Goal: Task Accomplishment & Management: Manage account settings

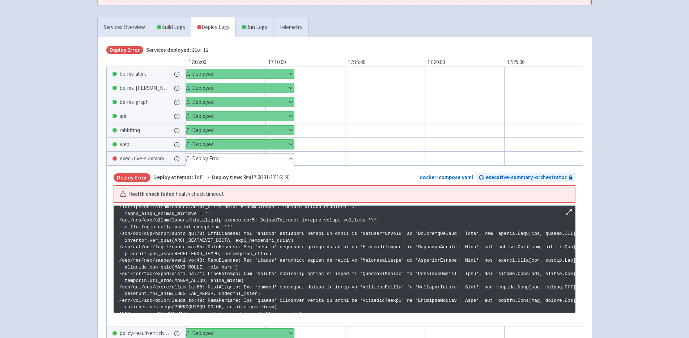
scroll to position [21, 0]
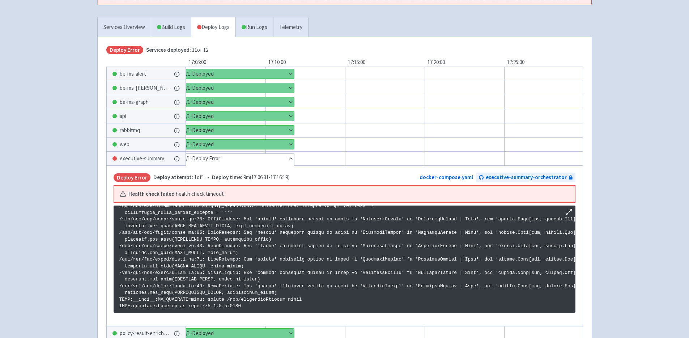
click at [252, 328] on button "Show details" at bounding box center [237, 332] width 113 height 9
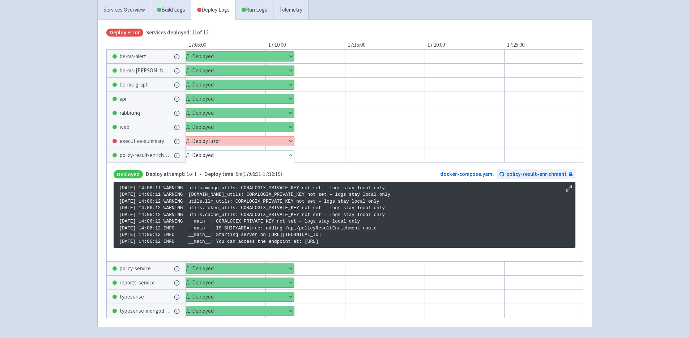
scroll to position [118, 0]
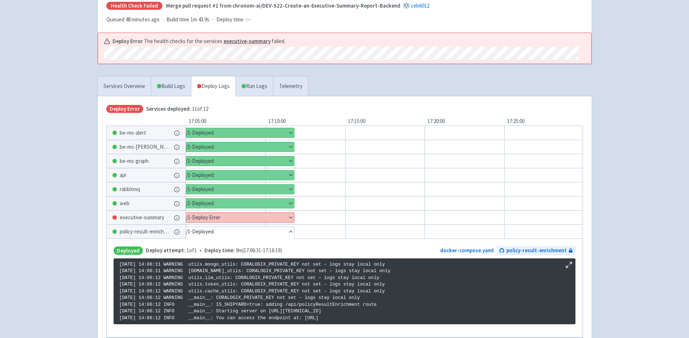
click at [256, 213] on button "Show details" at bounding box center [237, 217] width 113 height 9
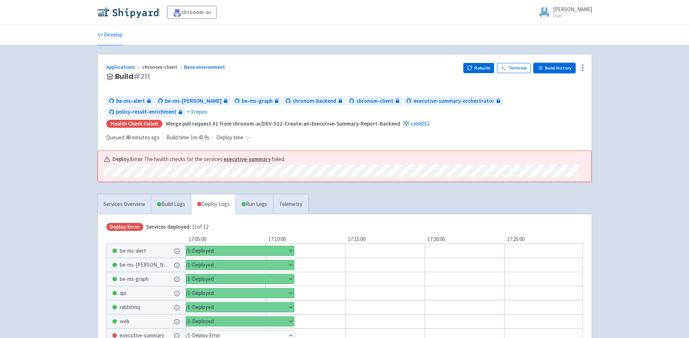
click at [566, 68] on link "Build History" at bounding box center [555, 68] width 42 height 10
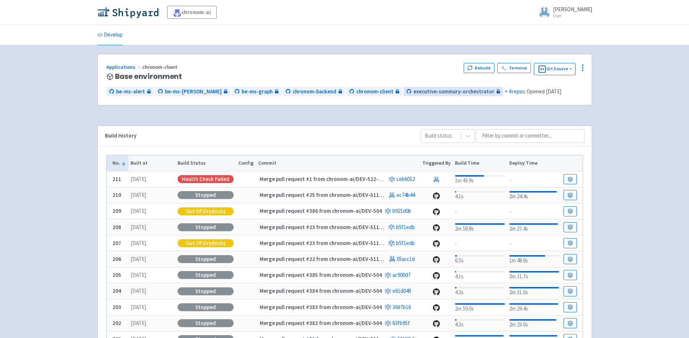
click at [413, 91] on span "executive-summary-orchestrator" at bounding box center [453, 92] width 81 height 8
click at [575, 69] on button "Git Source" at bounding box center [555, 69] width 42 height 12
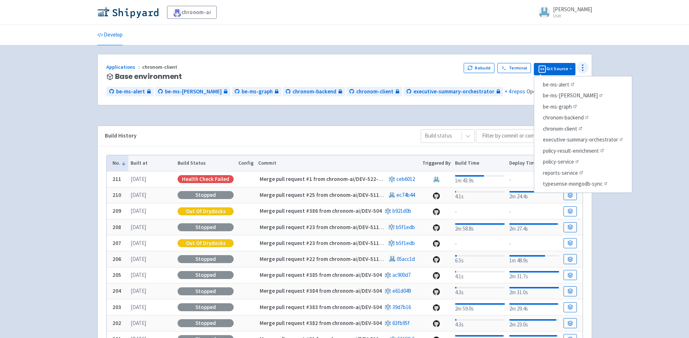
click at [581, 68] on icon at bounding box center [582, 67] width 9 height 9
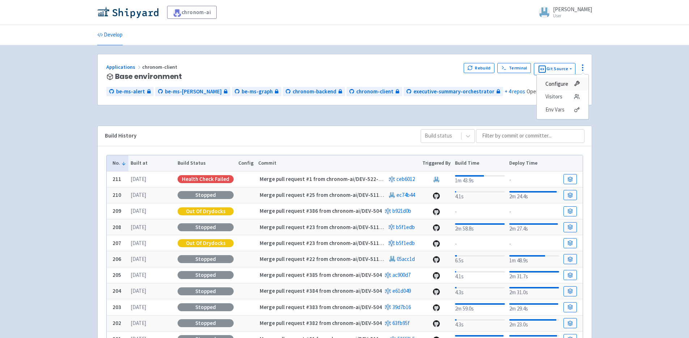
click at [571, 81] on span "Configure" at bounding box center [562, 84] width 34 height 10
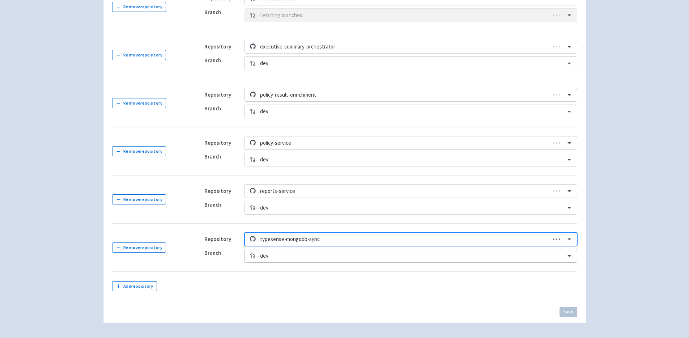
click at [293, 253] on div "dev" at bounding box center [411, 256] width 332 height 14
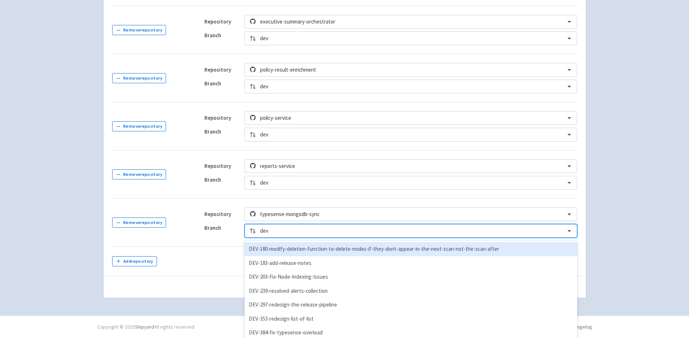
click at [212, 260] on td at bounding box center [387, 261] width 382 height 29
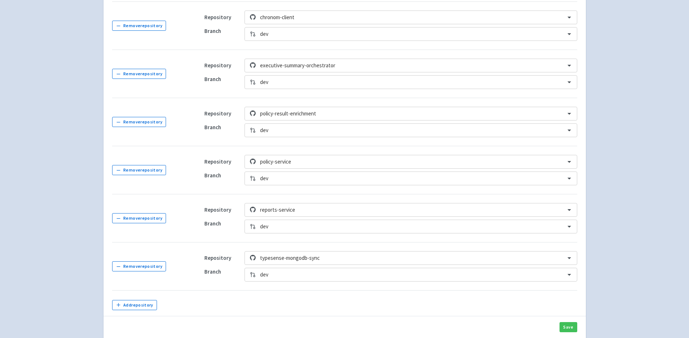
scroll to position [276, 0]
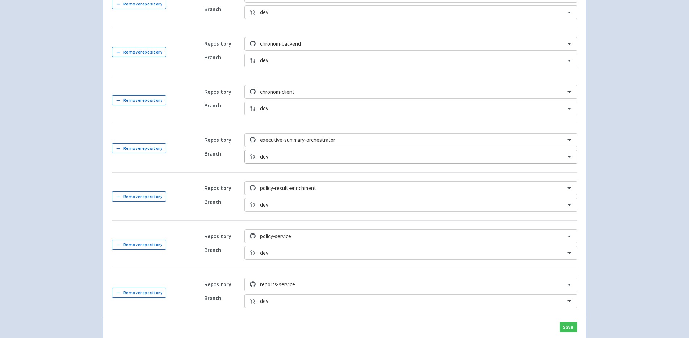
click at [341, 161] on div at bounding box center [410, 157] width 301 height 10
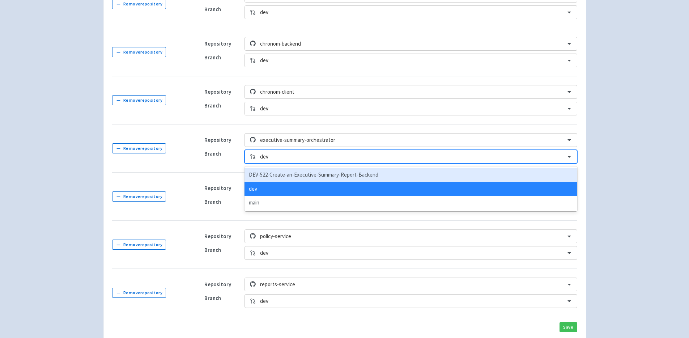
click at [302, 178] on div "DEV-522-Create-an-Executive-Summary-Report-Backend" at bounding box center [411, 175] width 332 height 14
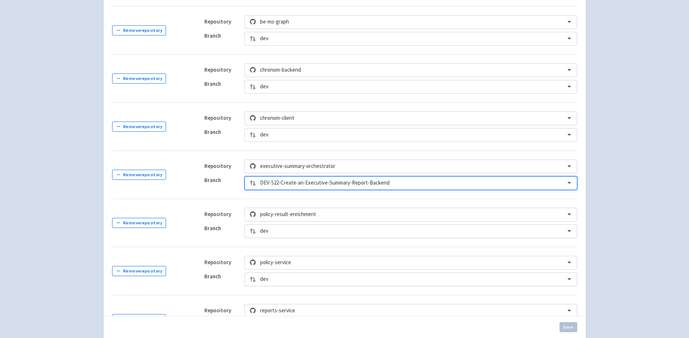
scroll to position [303, 0]
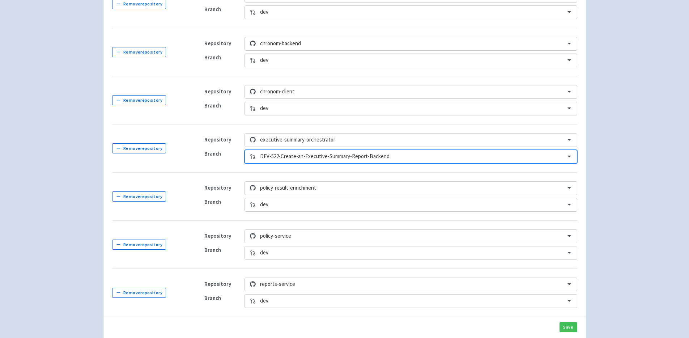
click at [528, 324] on div "Save" at bounding box center [344, 327] width 483 height 22
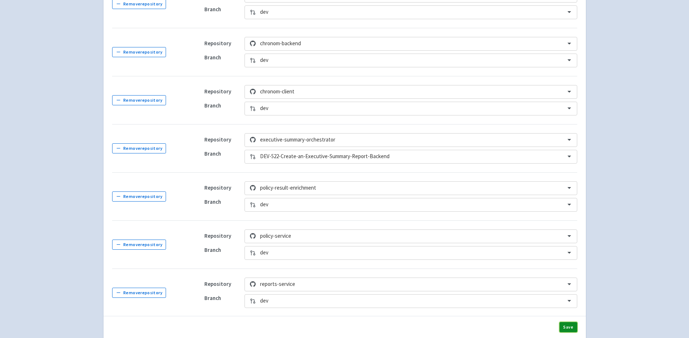
click at [571, 324] on button "Save" at bounding box center [569, 327] width 18 height 10
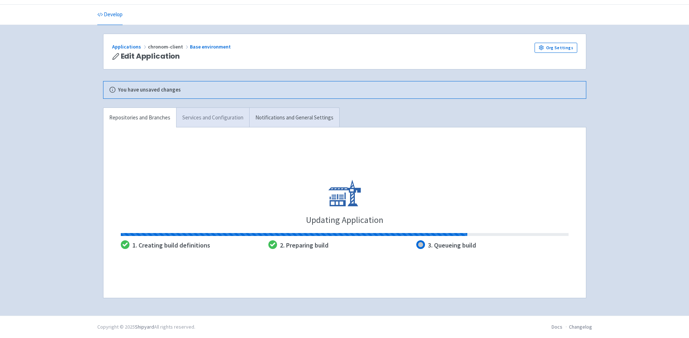
click at [220, 120] on link "Services and Configuration" at bounding box center [212, 118] width 73 height 20
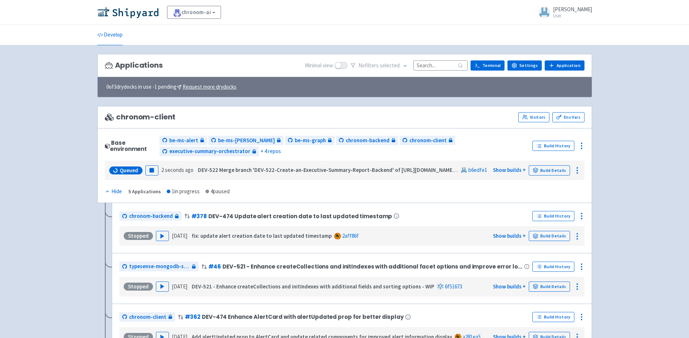
scroll to position [106, 0]
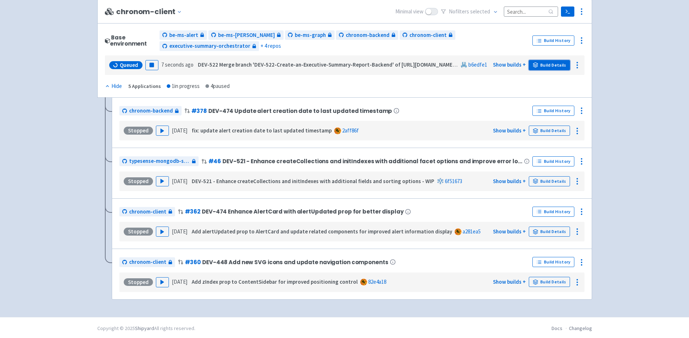
click at [540, 65] on link "Build Details" at bounding box center [549, 65] width 41 height 10
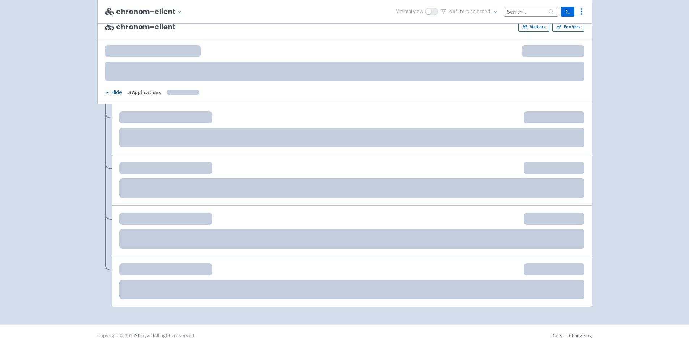
scroll to position [99, 0]
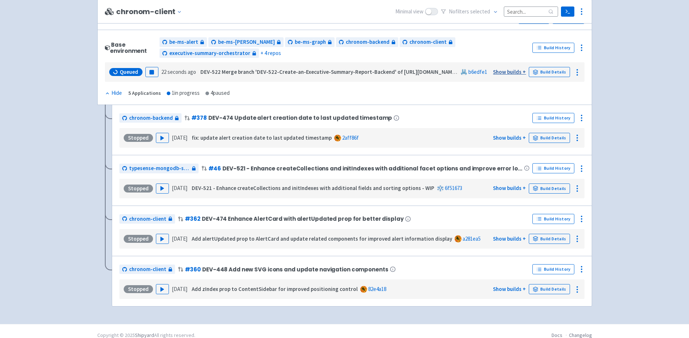
click at [511, 72] on link "Show builds +" at bounding box center [509, 71] width 33 height 7
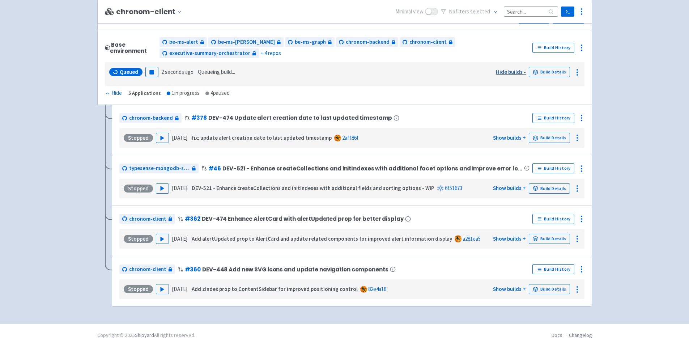
click at [511, 71] on link "Hide builds -" at bounding box center [511, 71] width 30 height 7
click at [511, 71] on link "Show builds +" at bounding box center [509, 71] width 33 height 7
click at [511, 71] on link "Hide builds -" at bounding box center [511, 71] width 30 height 7
click at [512, 72] on link "Show builds +" at bounding box center [509, 71] width 33 height 7
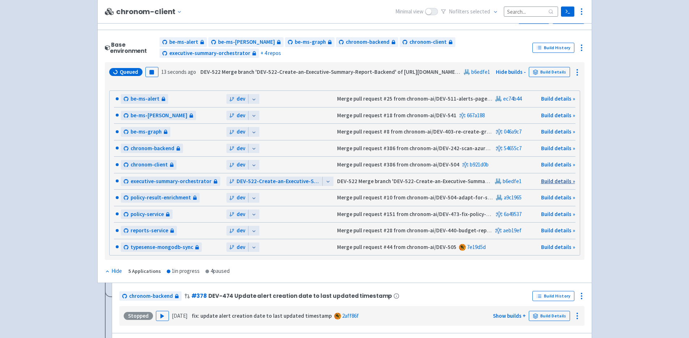
click at [557, 179] on link "Build details »" at bounding box center [558, 181] width 34 height 7
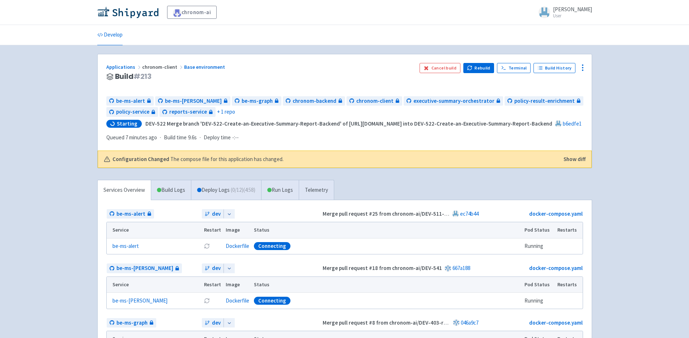
scroll to position [9, 0]
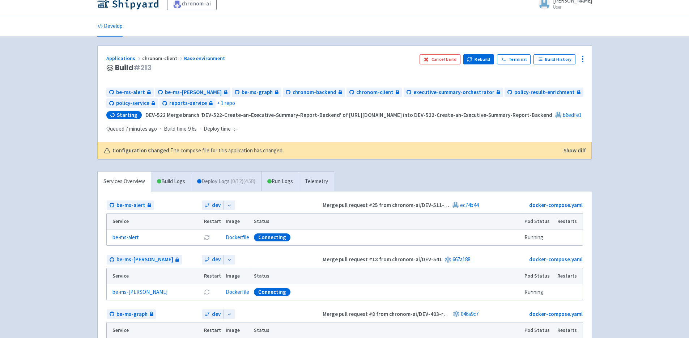
click at [225, 183] on link "Deploy Logs ( 0 / 12 ) (4:58)" at bounding box center [226, 181] width 70 height 20
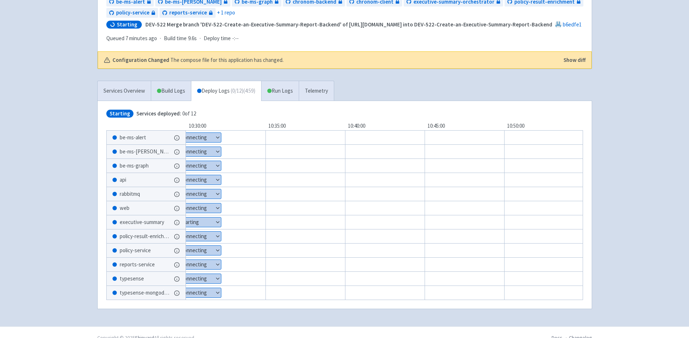
scroll to position [111, 0]
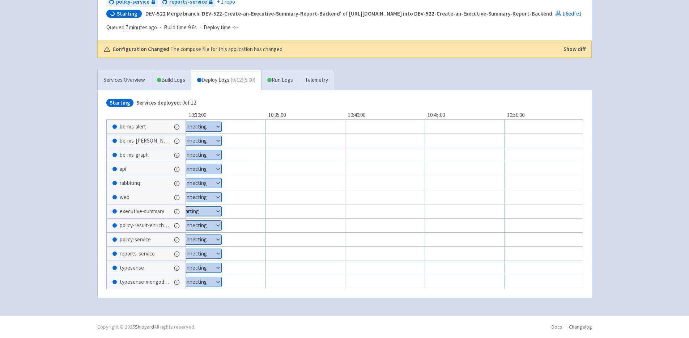
click at [212, 209] on button "Show details" at bounding box center [196, 211] width 52 height 9
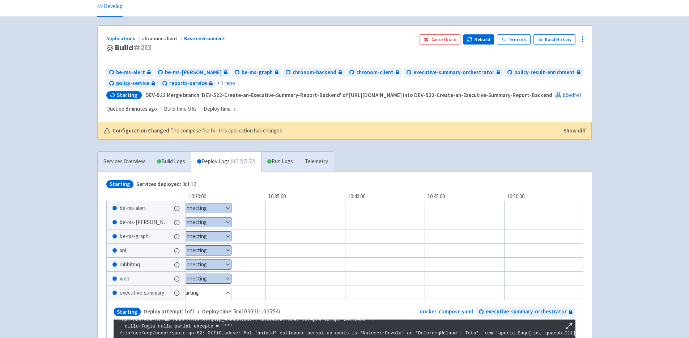
scroll to position [166, 0]
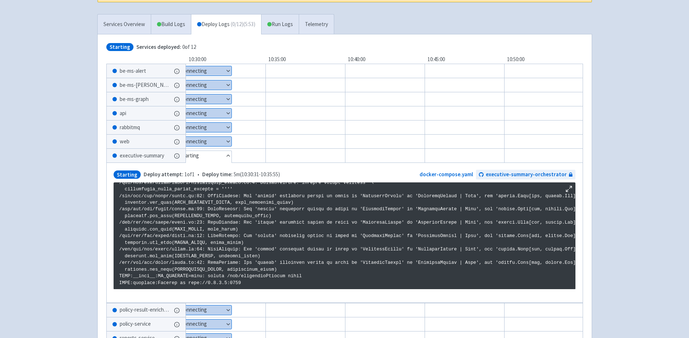
click at [220, 156] on button "Hide details" at bounding box center [201, 155] width 62 height 9
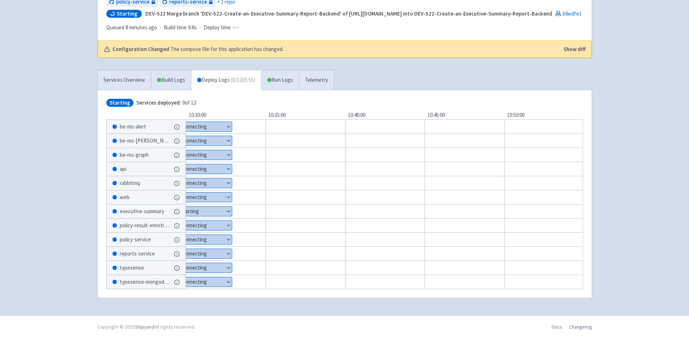
scroll to position [0, 0]
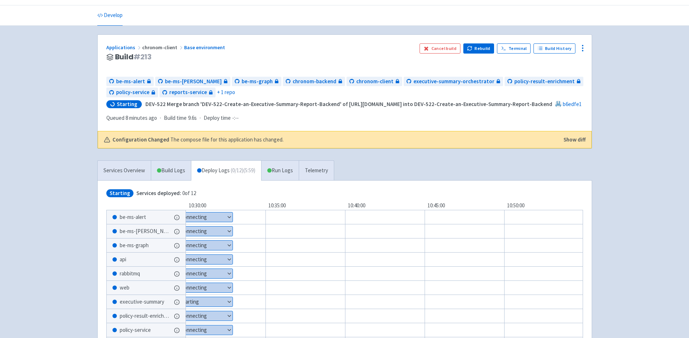
scroll to position [111, 0]
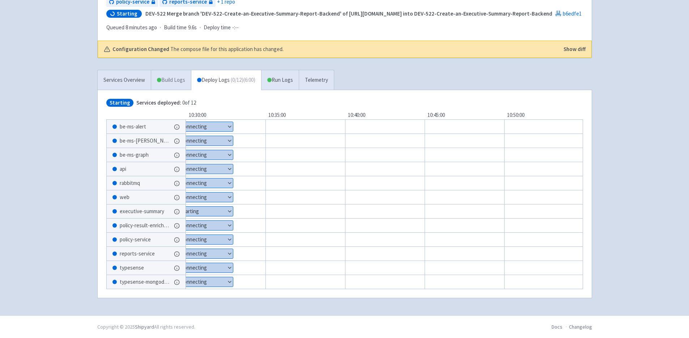
click at [170, 80] on link "Build Logs" at bounding box center [171, 80] width 40 height 20
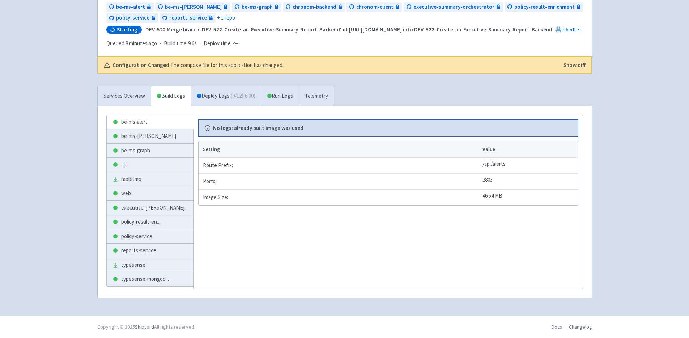
scroll to position [93, 0]
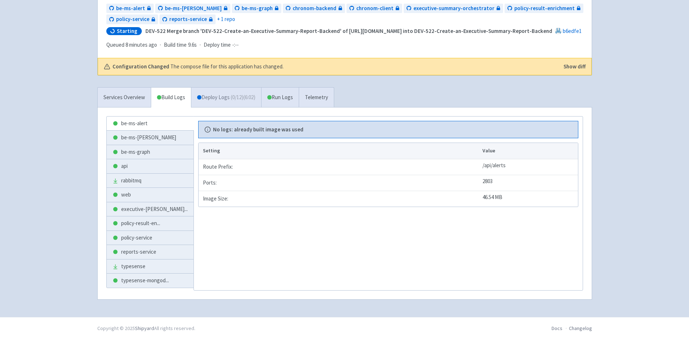
click at [212, 95] on link "Deploy Logs ( 0 / 12 ) (6:02)" at bounding box center [226, 98] width 70 height 20
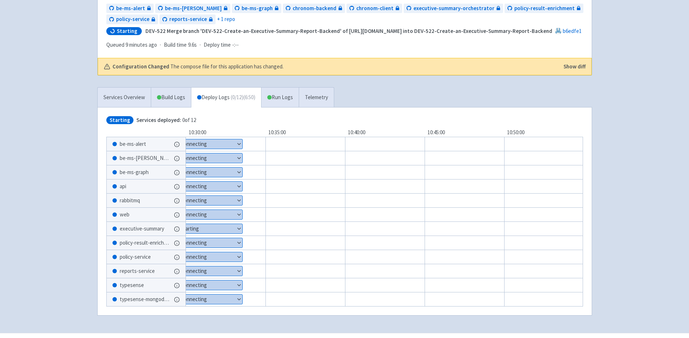
click at [630, 89] on div "chronom-ai Yali-Yanovich User Profile Sign out Develop" at bounding box center [344, 119] width 689 height 425
click at [230, 184] on button "Show details" at bounding box center [207, 186] width 74 height 9
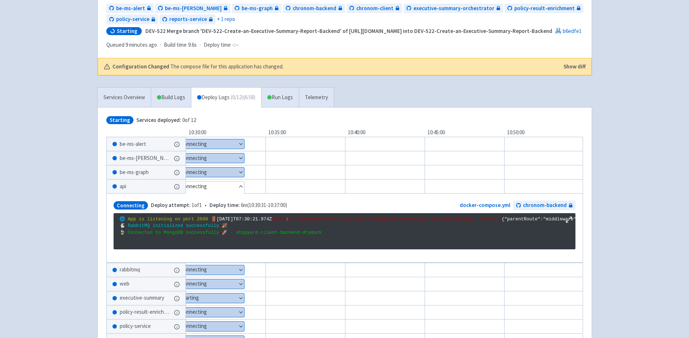
click at [230, 184] on button "Hide details" at bounding box center [207, 186] width 75 height 9
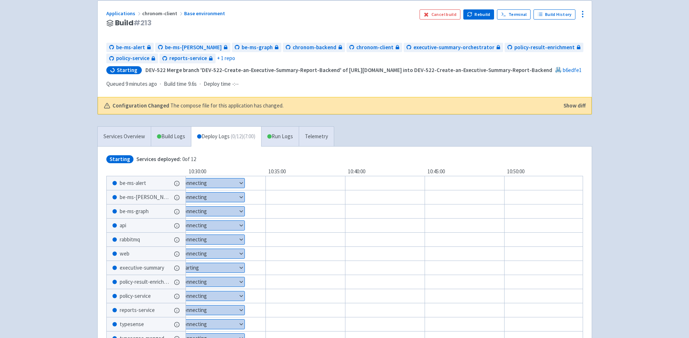
scroll to position [88, 0]
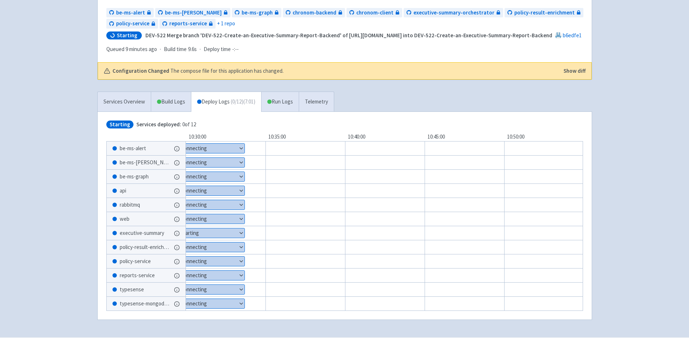
click at [231, 229] on button "Show details" at bounding box center [207, 232] width 75 height 9
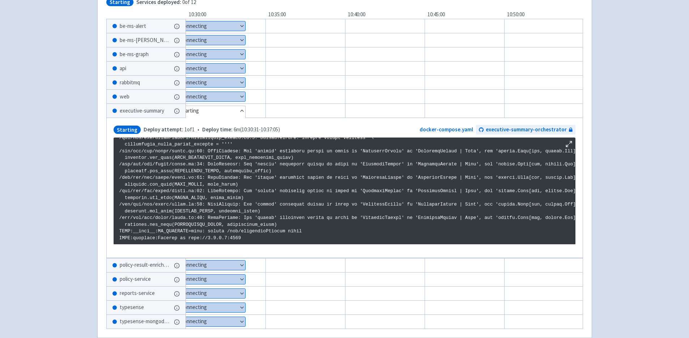
scroll to position [215, 0]
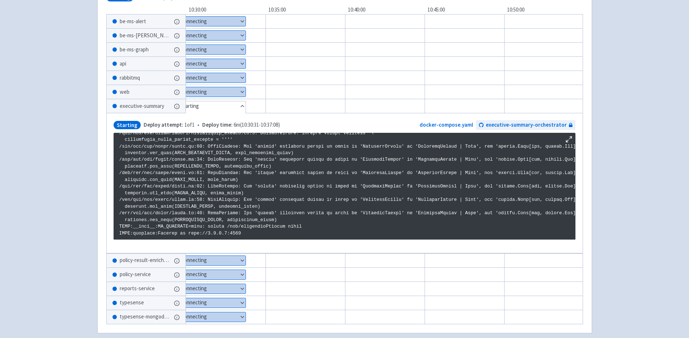
click at [195, 205] on p at bounding box center [344, 176] width 450 height 120
click at [58, 149] on div "chronom-ai Yali-Yanovich User Profile Sign out Develop" at bounding box center [344, 68] width 689 height 566
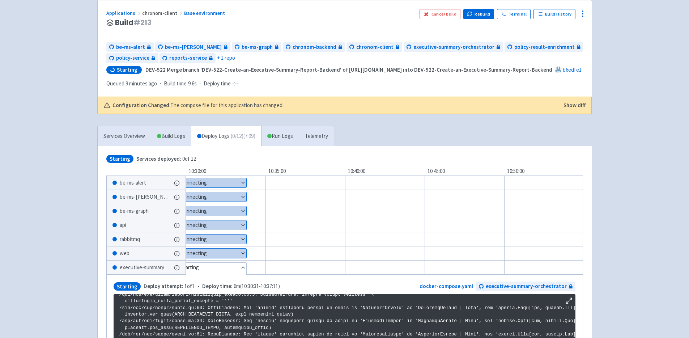
scroll to position [0, 0]
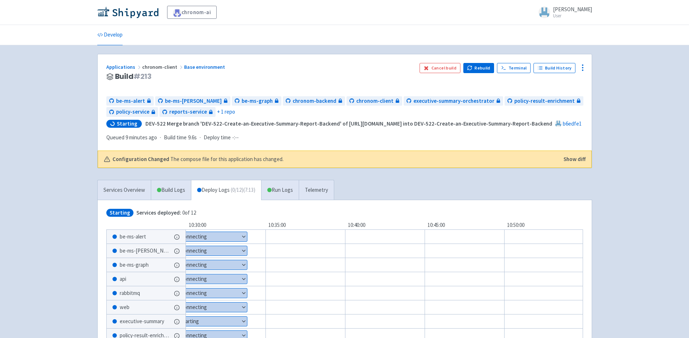
scroll to position [111, 0]
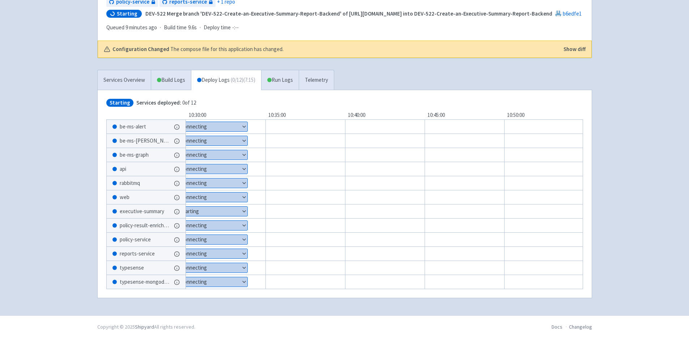
click at [232, 209] on button "Show details" at bounding box center [209, 211] width 78 height 9
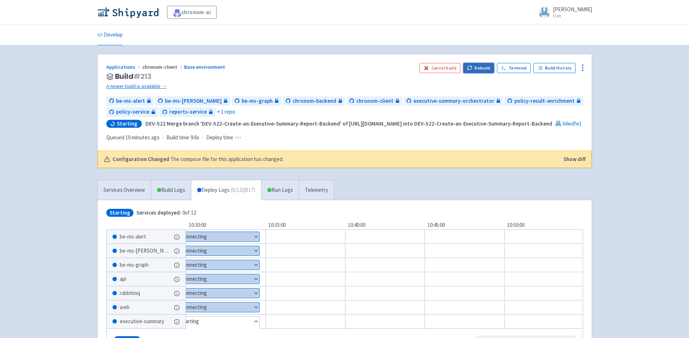
click at [485, 67] on button "Rebuild" at bounding box center [478, 68] width 31 height 10
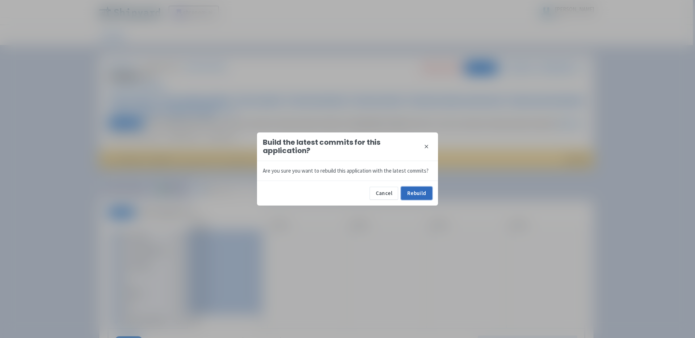
click at [414, 194] on button "Rebuild" at bounding box center [416, 193] width 31 height 13
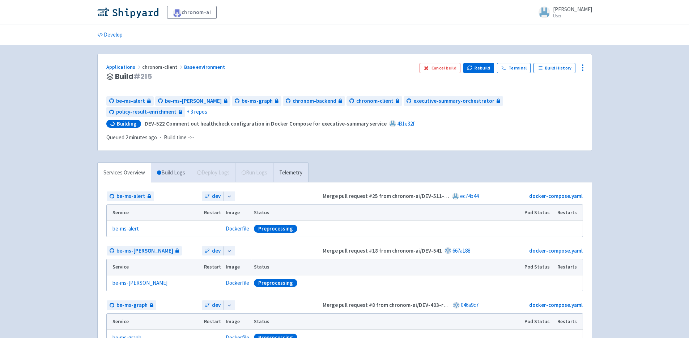
click at [164, 163] on link "Build Logs" at bounding box center [171, 173] width 40 height 20
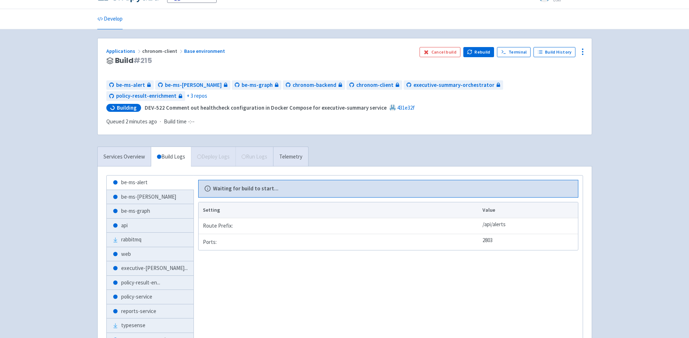
scroll to position [65, 0]
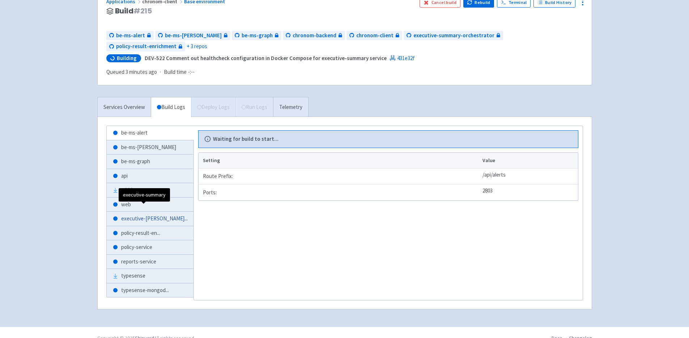
click at [155, 215] on span "executive-summar ..." at bounding box center [154, 219] width 67 height 8
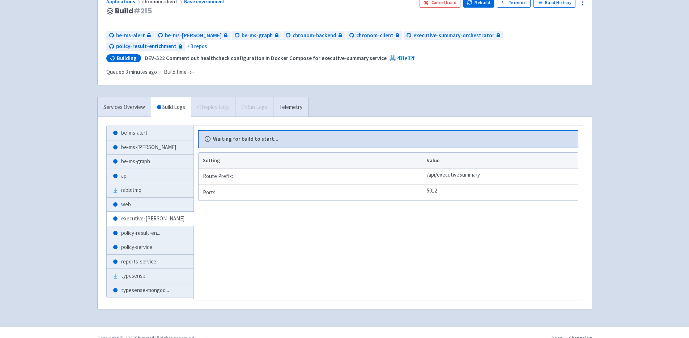
click at [238, 102] on div "Services Overview Build Logs Deploy Logs Run Logs Telemetry" at bounding box center [202, 107] width 211 height 20
click at [174, 99] on link "Build Logs" at bounding box center [171, 107] width 40 height 20
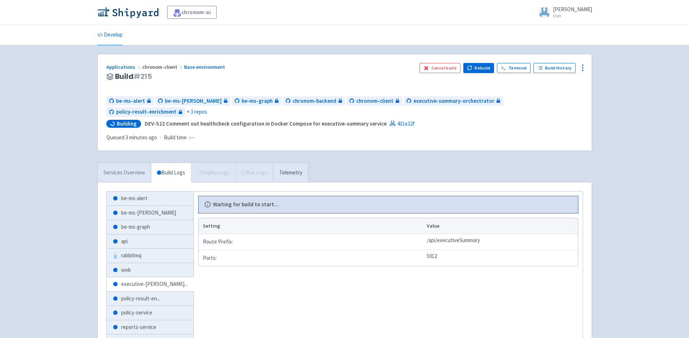
click at [139, 164] on link "Services Overview" at bounding box center [124, 173] width 53 height 20
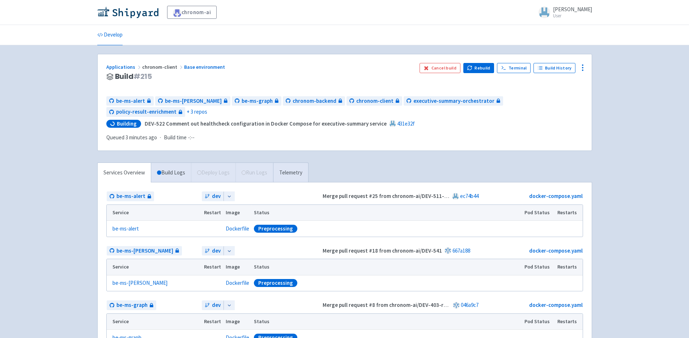
click at [173, 163] on link "Build Logs" at bounding box center [171, 173] width 40 height 20
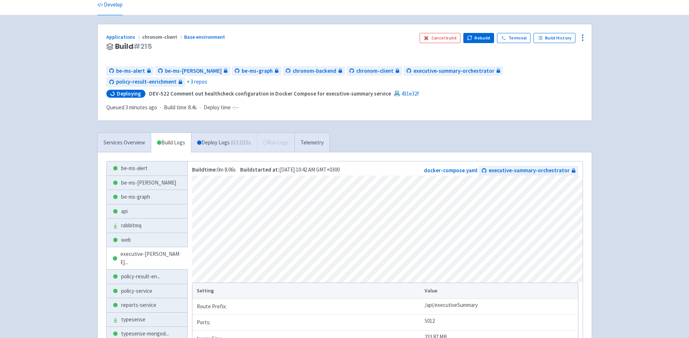
scroll to position [52, 0]
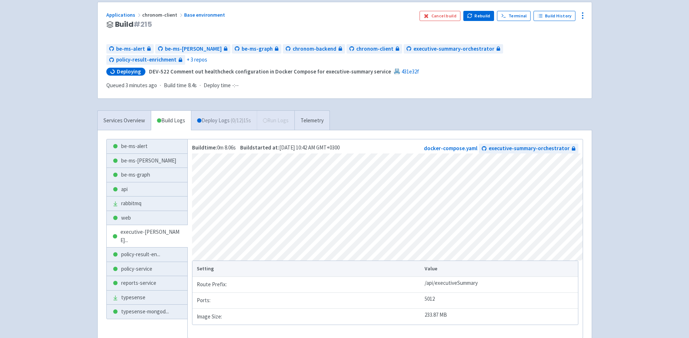
click at [211, 111] on link "Deploy Logs ( 0 / 12 ) 15s" at bounding box center [224, 121] width 66 height 20
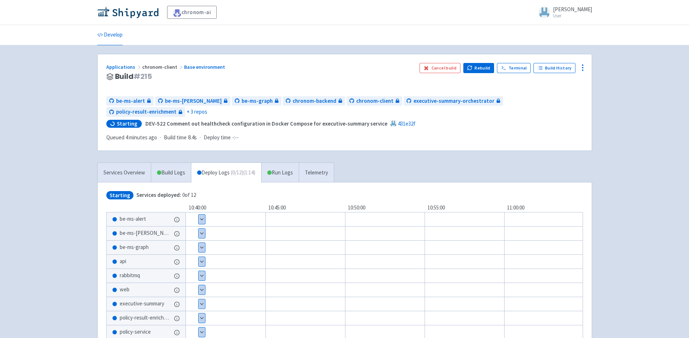
click at [220, 143] on div "Applications chronom-client Base environment Build # 215 Cancel build Rebuild T…" at bounding box center [344, 226] width 495 height 345
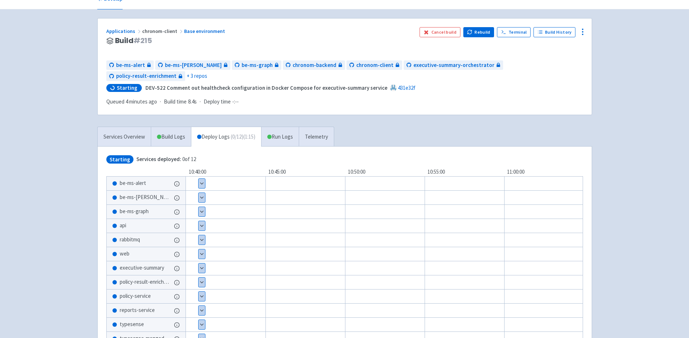
scroll to position [41, 0]
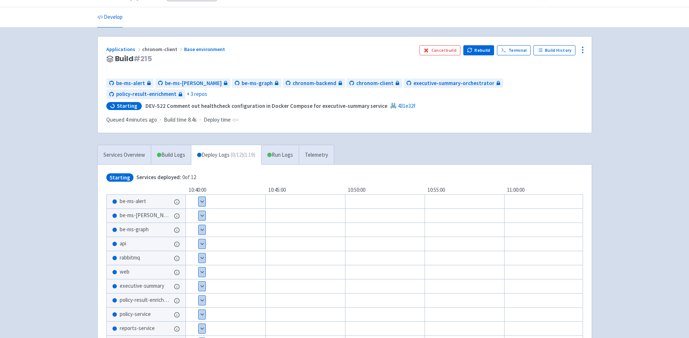
scroll to position [84, 0]
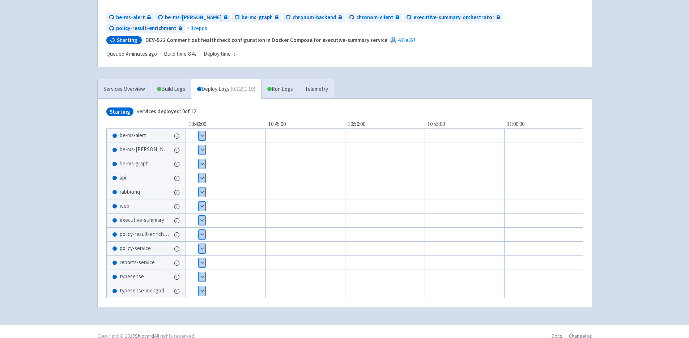
click at [200, 187] on button "Show details" at bounding box center [202, 191] width 7 height 9
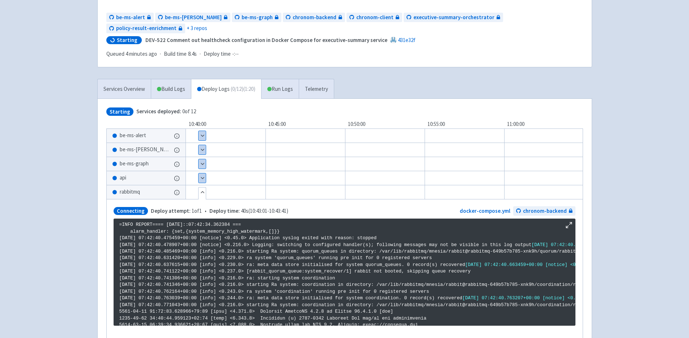
scroll to position [1205, 0]
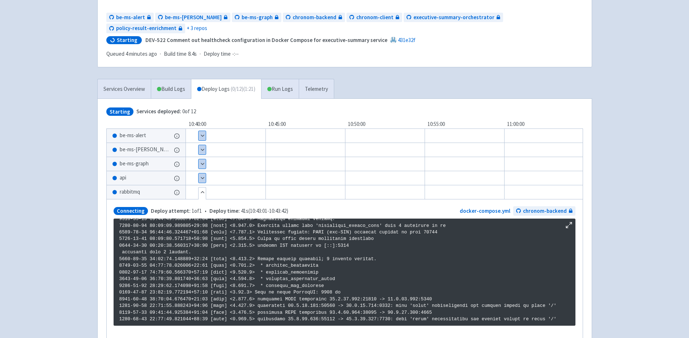
click at [201, 187] on button "Hide details" at bounding box center [202, 191] width 7 height 9
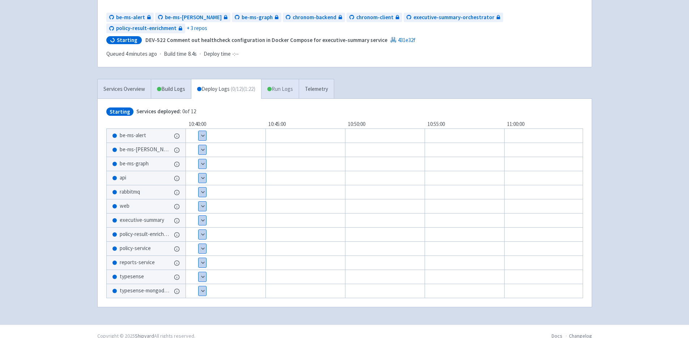
click at [280, 79] on link "Run Logs" at bounding box center [280, 89] width 38 height 20
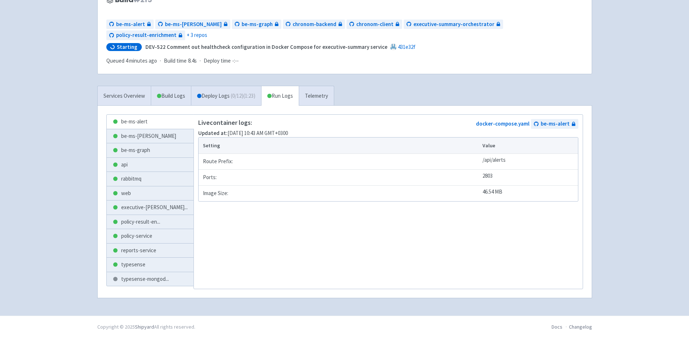
scroll to position [65, 0]
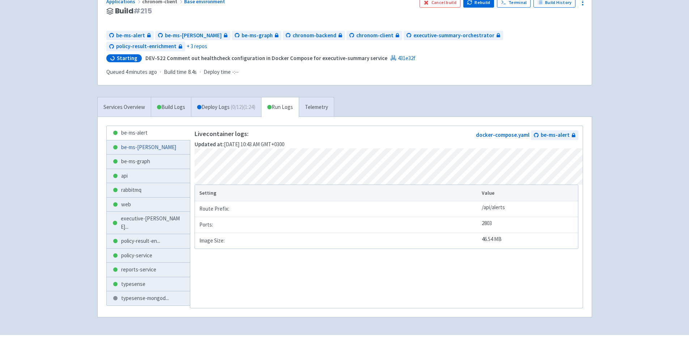
click at [140, 140] on link "be-ms-[PERSON_NAME]" at bounding box center [149, 147] width 84 height 14
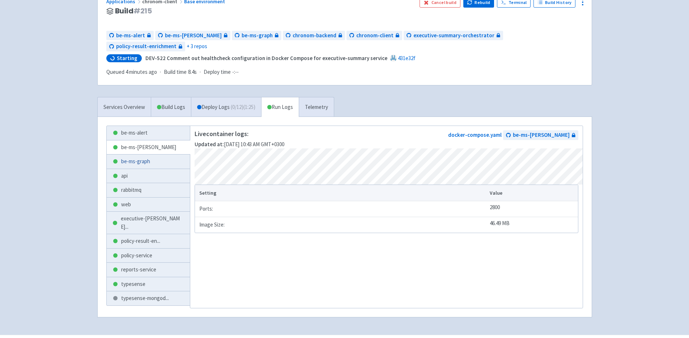
click at [143, 154] on link "be-ms-graph" at bounding box center [149, 161] width 84 height 14
click at [142, 169] on link "api" at bounding box center [149, 176] width 84 height 14
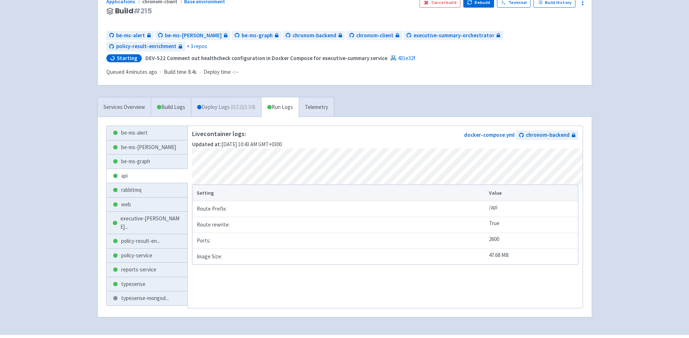
click at [215, 97] on link "Deploy Logs ( 0 / 12 ) (1:34)" at bounding box center [226, 107] width 70 height 20
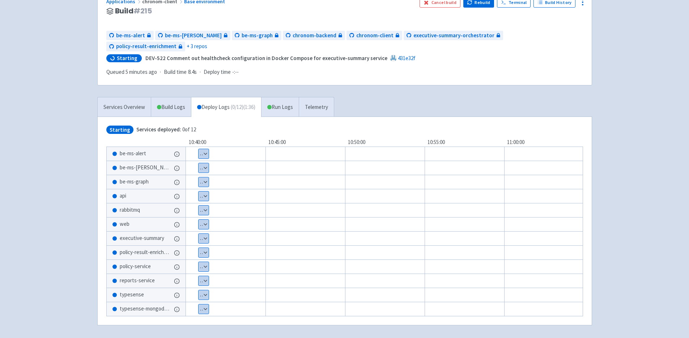
click at [205, 149] on button "Show details" at bounding box center [204, 153] width 10 height 9
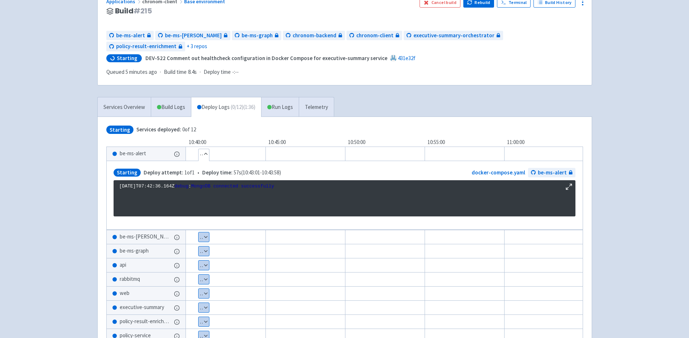
click at [205, 149] on button "Hide details" at bounding box center [204, 153] width 10 height 9
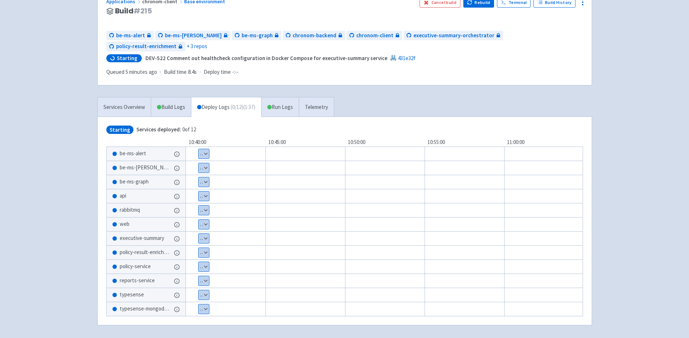
click at [266, 147] on div "Show details 1 / 1 ⋅ Starting" at bounding box center [394, 154] width 463 height 14
click at [207, 149] on button "Show details" at bounding box center [204, 153] width 11 height 9
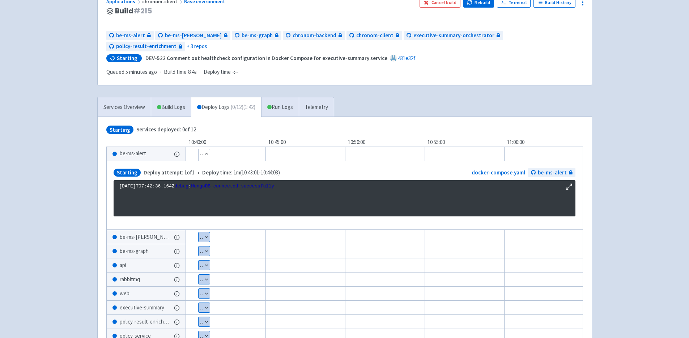
click at [207, 149] on button "Hide details" at bounding box center [204, 153] width 11 height 9
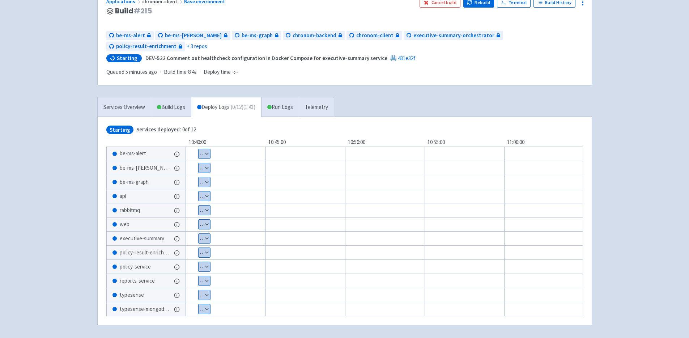
click at [206, 163] on button "Show details" at bounding box center [205, 167] width 12 height 9
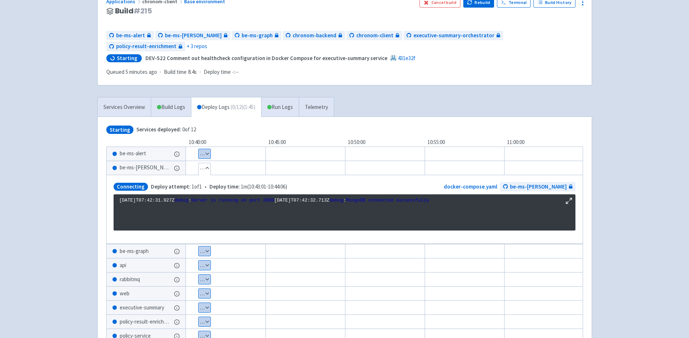
click at [206, 163] on button "Hide details" at bounding box center [205, 167] width 12 height 9
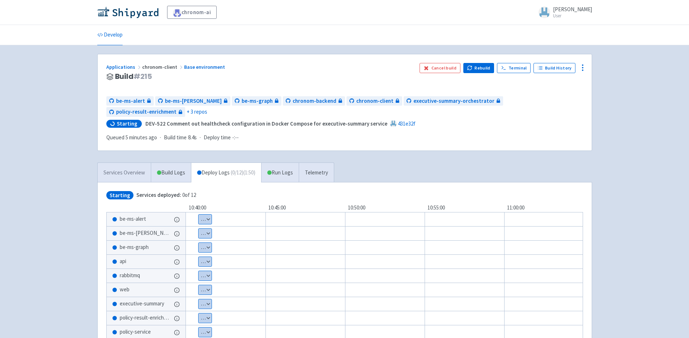
click at [145, 163] on link "Services Overview" at bounding box center [124, 173] width 53 height 20
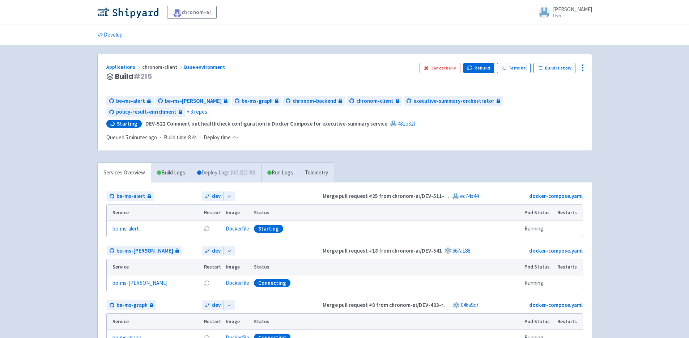
click at [211, 165] on link "Deploy Logs ( 0 / 12 ) (2:00)" at bounding box center [226, 173] width 70 height 20
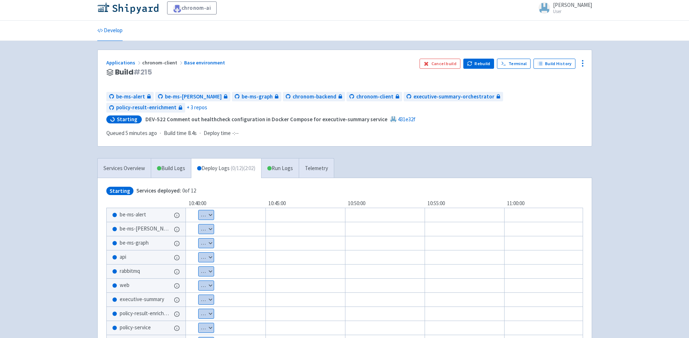
scroll to position [84, 0]
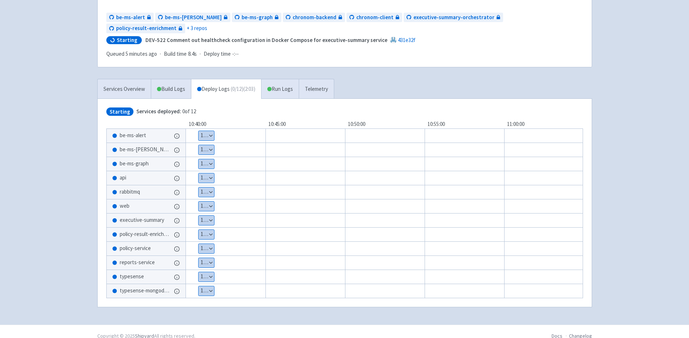
click at [63, 175] on div "chronom-ai Yali-Yanovich User Profile Sign out Develop" at bounding box center [344, 120] width 689 height 408
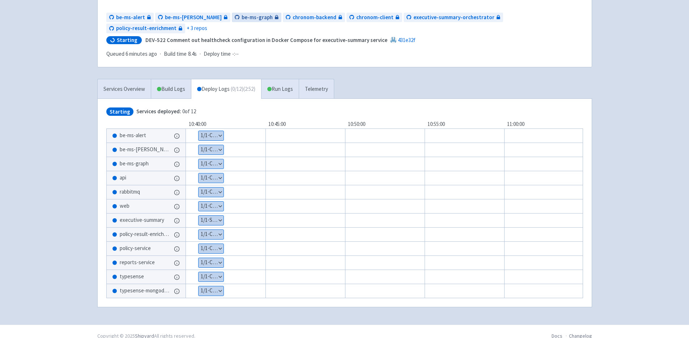
scroll to position [0, 0]
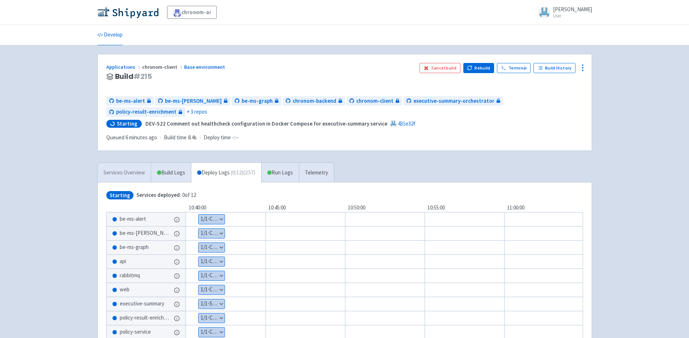
click at [121, 163] on link "Services Overview" at bounding box center [124, 173] width 53 height 20
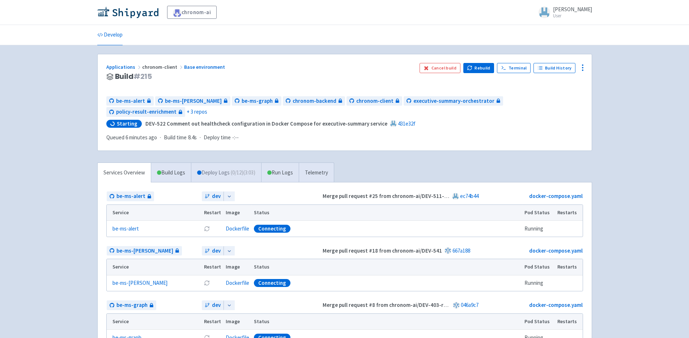
click at [236, 169] on span "( 0 / 12 ) (3:03)" at bounding box center [243, 173] width 25 height 8
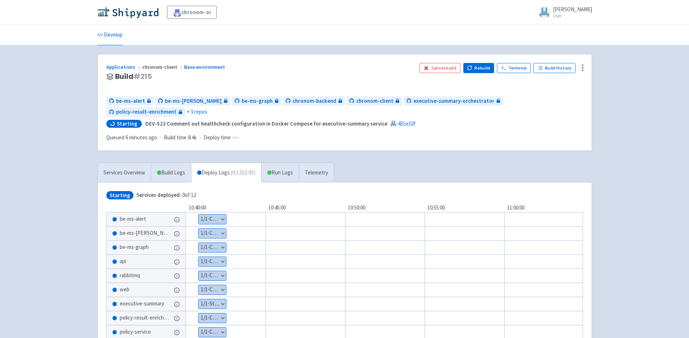
click at [220, 215] on button "Show details" at bounding box center [212, 219] width 27 height 9
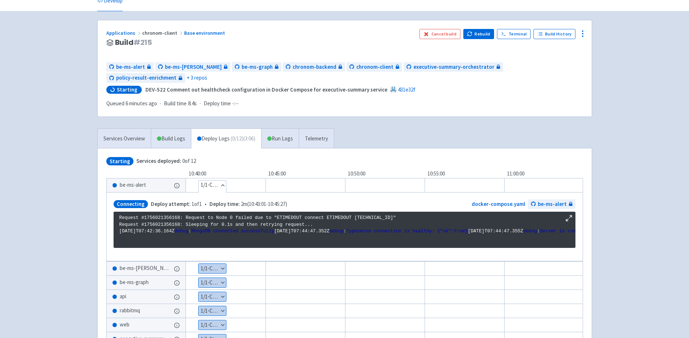
scroll to position [38, 0]
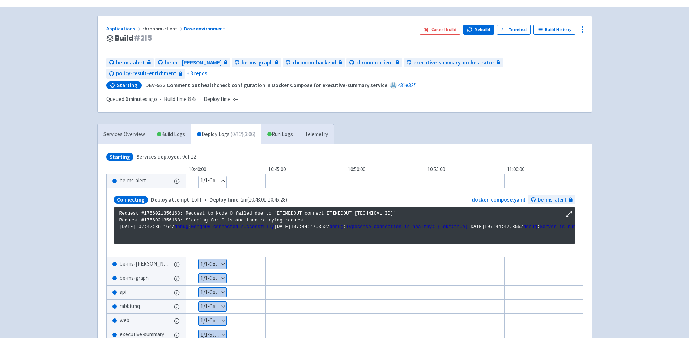
click at [219, 247] on div "Connecting Deploy attempt: 1 of 1 • Deploy time: 2m ( 10:43:01 - 10:45:28 ) doc…" at bounding box center [344, 222] width 476 height 69
click at [225, 259] on button "Show details" at bounding box center [213, 263] width 28 height 9
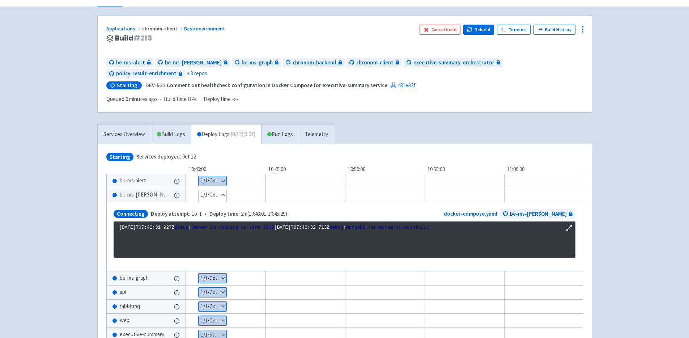
click at [218, 285] on div "Show details 1 / 1 ⋅ Connecting" at bounding box center [394, 292] width 463 height 14
click at [218, 273] on button "Show details" at bounding box center [213, 277] width 28 height 9
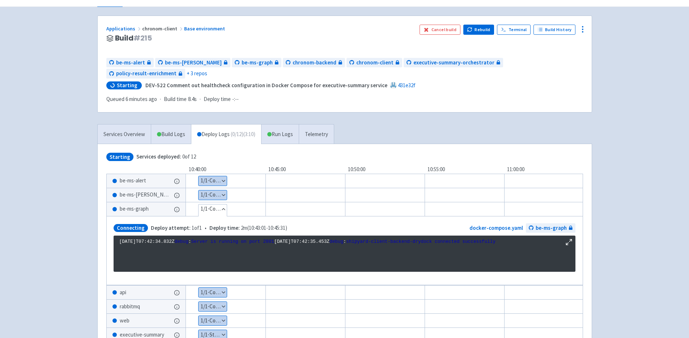
click at [217, 288] on button "Show details" at bounding box center [213, 292] width 28 height 9
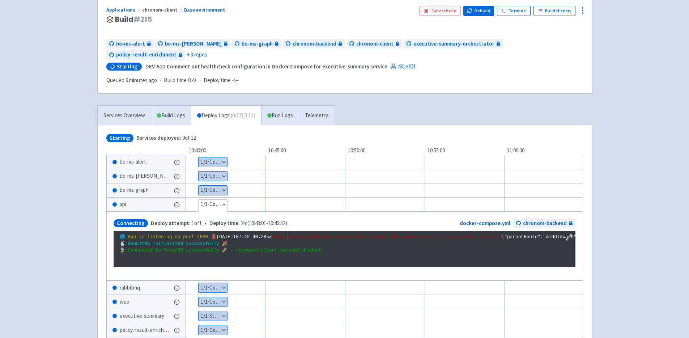
scroll to position [62, 0]
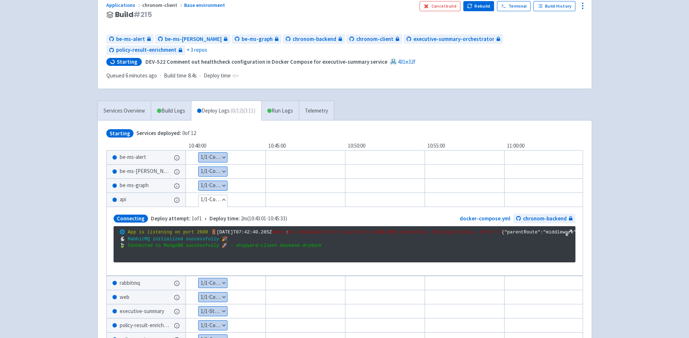
click at [212, 288] on button "Show details" at bounding box center [213, 282] width 29 height 9
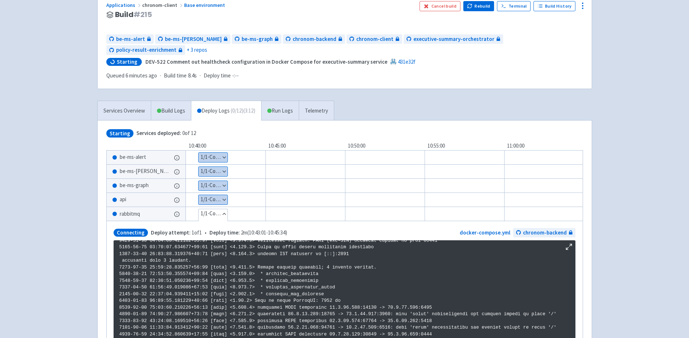
scroll to position [67, 0]
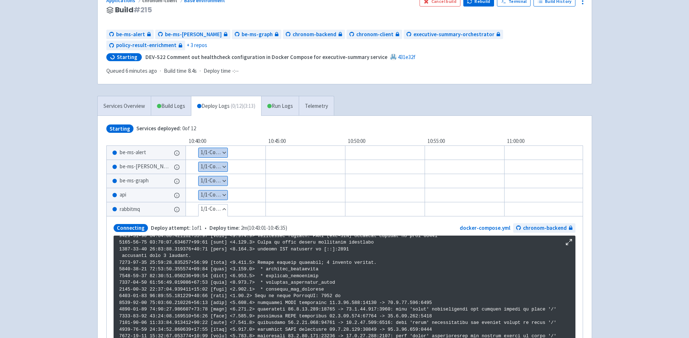
click at [213, 190] on button "Show details" at bounding box center [213, 194] width 29 height 9
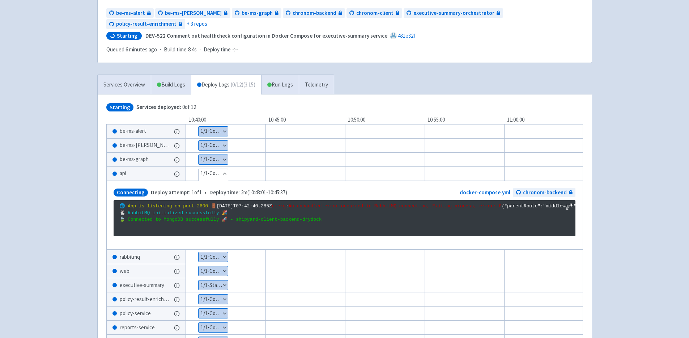
scroll to position [147, 0]
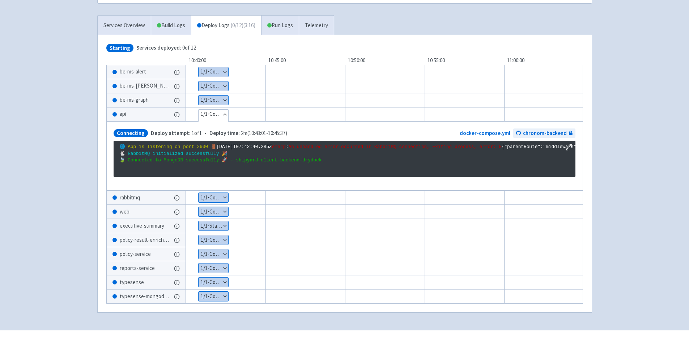
click at [204, 213] on div "Show details 1 / 1 ⋅ Connecting" at bounding box center [394, 211] width 463 height 14
click at [208, 216] on button "Show details" at bounding box center [214, 211] width 30 height 9
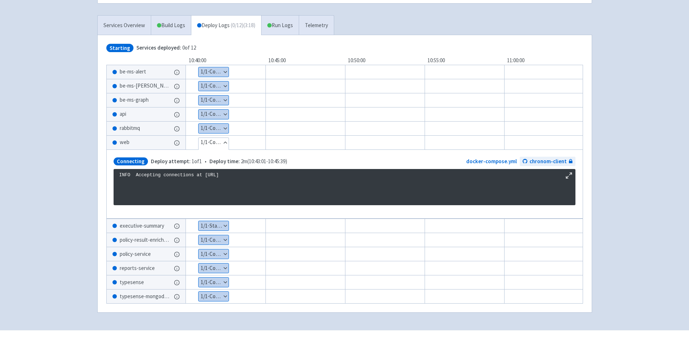
click at [220, 221] on button "Show details" at bounding box center [214, 225] width 30 height 9
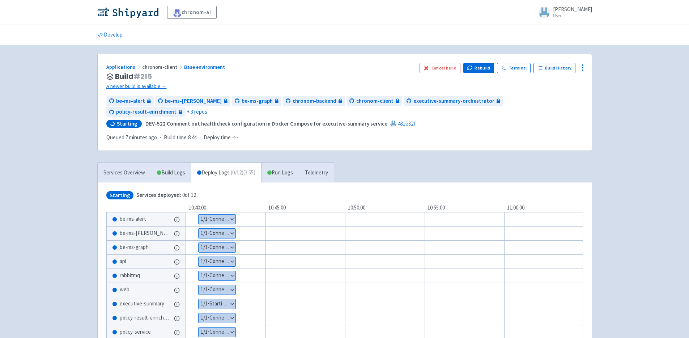
scroll to position [84, 0]
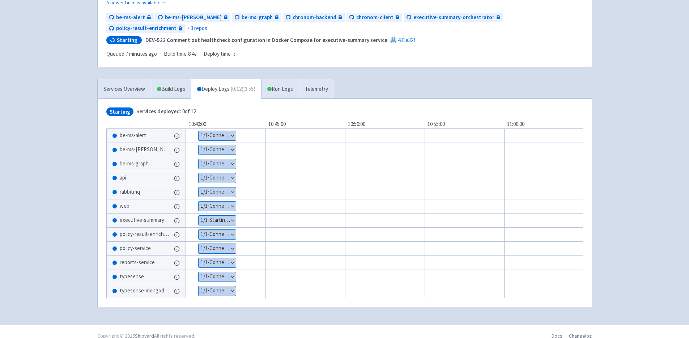
click at [219, 216] on button "Show details" at bounding box center [217, 220] width 37 height 9
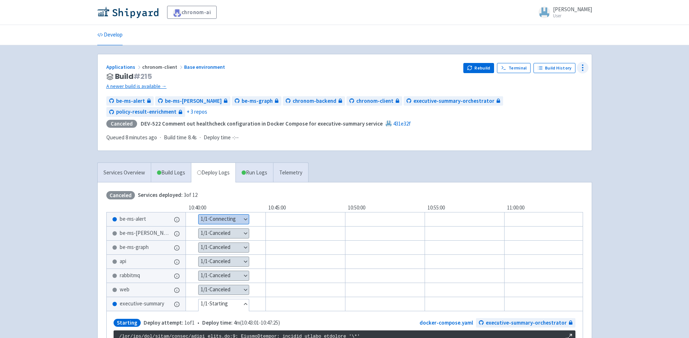
click at [581, 65] on icon at bounding box center [582, 67] width 9 height 9
click at [573, 80] on span "Configure" at bounding box center [562, 84] width 34 height 10
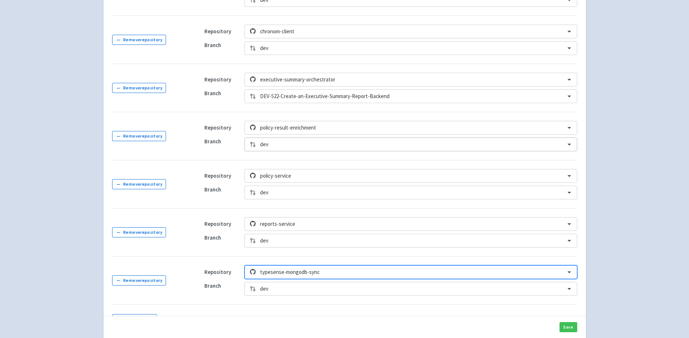
scroll to position [314, 0]
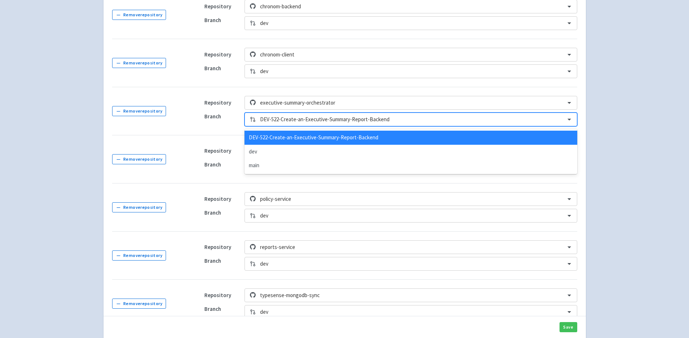
click at [397, 117] on div at bounding box center [410, 120] width 301 height 10
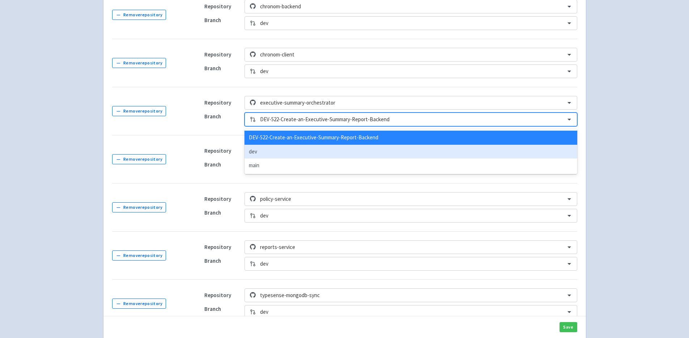
click at [307, 155] on div "dev" at bounding box center [411, 152] width 332 height 14
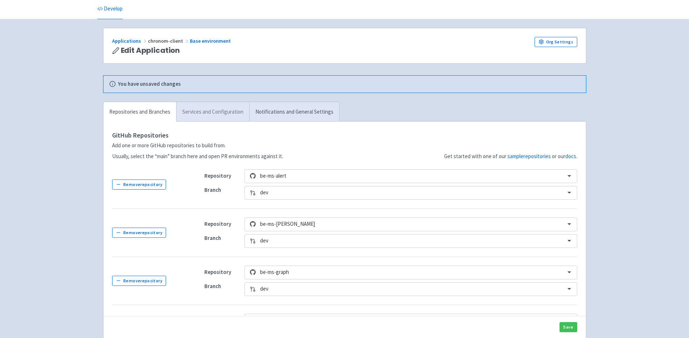
scroll to position [0, 0]
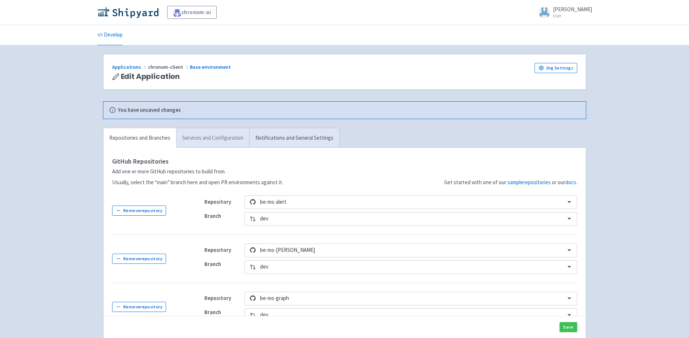
click at [204, 133] on link "Services and Configuration" at bounding box center [212, 138] width 73 height 20
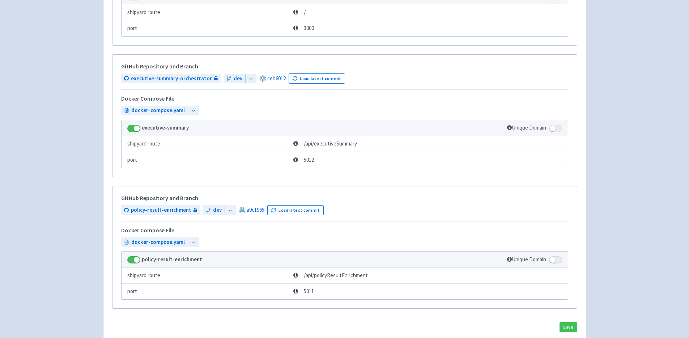
scroll to position [818, 0]
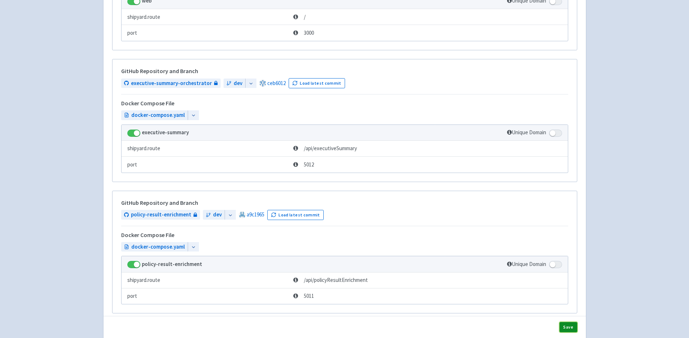
click at [567, 327] on button "Save" at bounding box center [569, 327] width 18 height 10
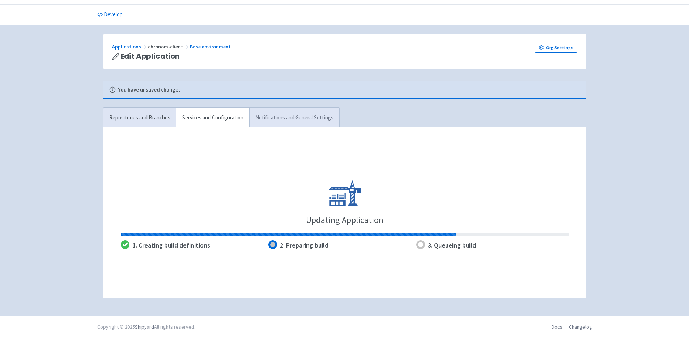
click at [306, 123] on link "Notifications and General Settings" at bounding box center [294, 118] width 90 height 20
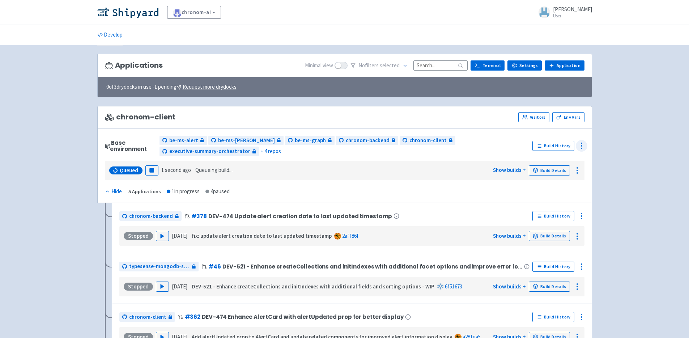
click at [582, 141] on icon at bounding box center [581, 145] width 9 height 9
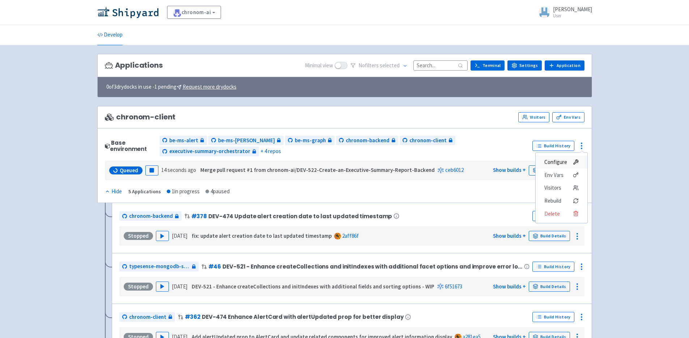
click at [568, 162] on span "Configure" at bounding box center [561, 162] width 34 height 10
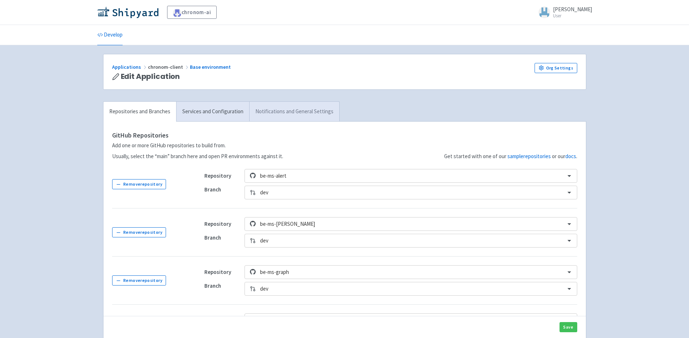
click at [265, 114] on link "Notifications and General Settings" at bounding box center [294, 112] width 90 height 20
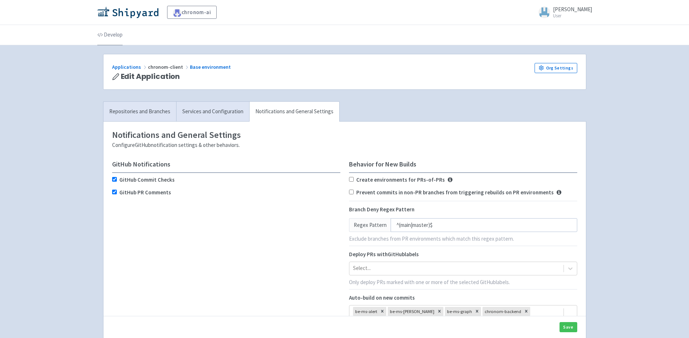
click at [114, 38] on link "Develop" at bounding box center [109, 35] width 25 height 20
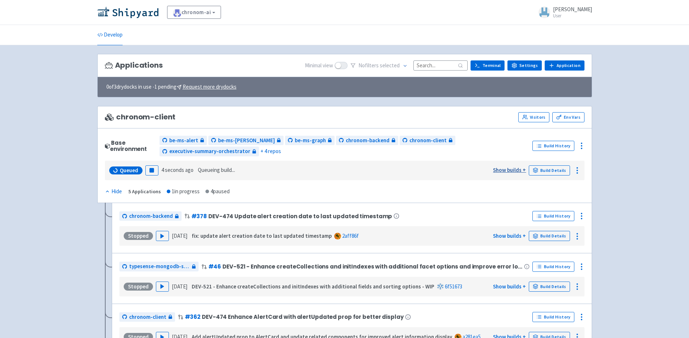
click at [509, 167] on link "Show builds +" at bounding box center [509, 169] width 33 height 7
click at [561, 170] on link "Build Details" at bounding box center [549, 170] width 41 height 10
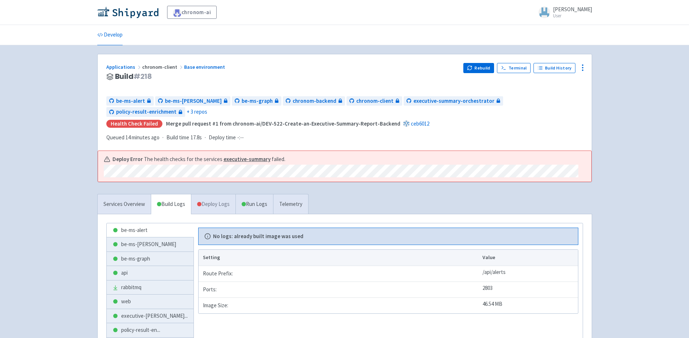
click at [221, 194] on link "Deploy Logs" at bounding box center [213, 204] width 44 height 20
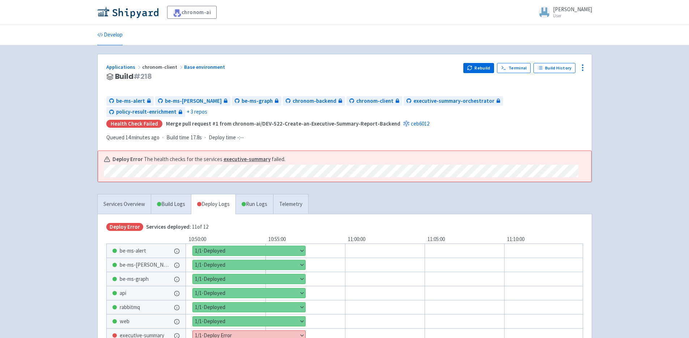
scroll to position [111, 0]
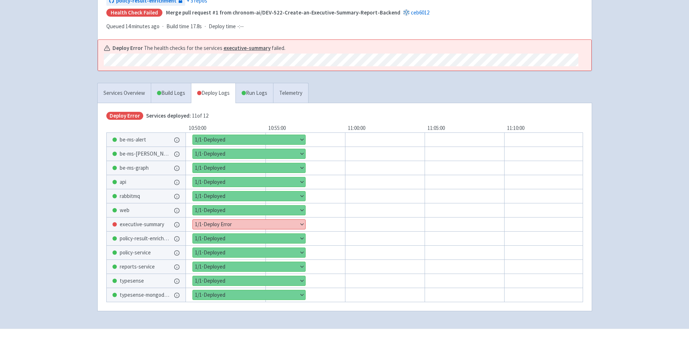
click at [242, 220] on button "Show details" at bounding box center [249, 224] width 112 height 9
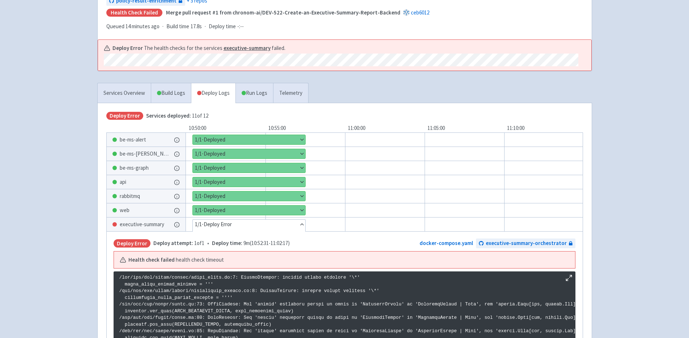
scroll to position [21, 0]
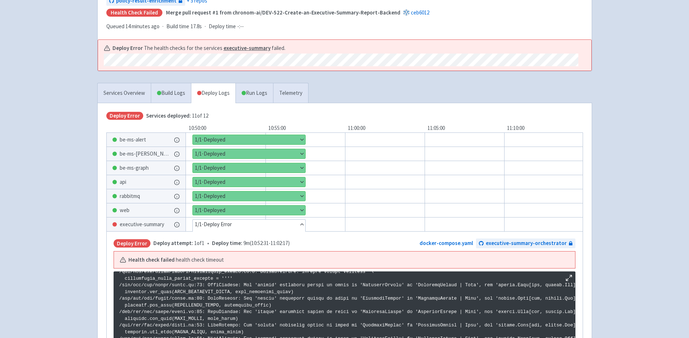
click at [244, 220] on button "Hide details" at bounding box center [249, 224] width 112 height 9
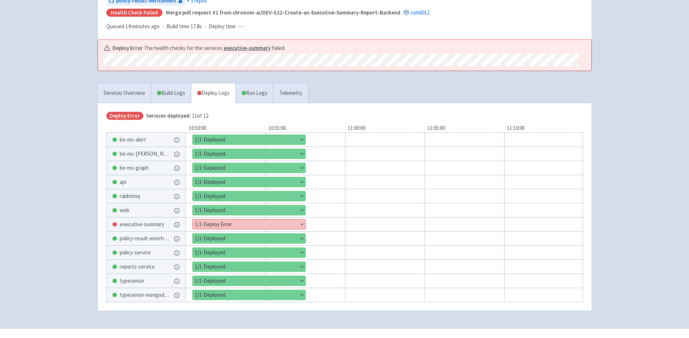
click at [261, 220] on button "Show details" at bounding box center [249, 224] width 112 height 9
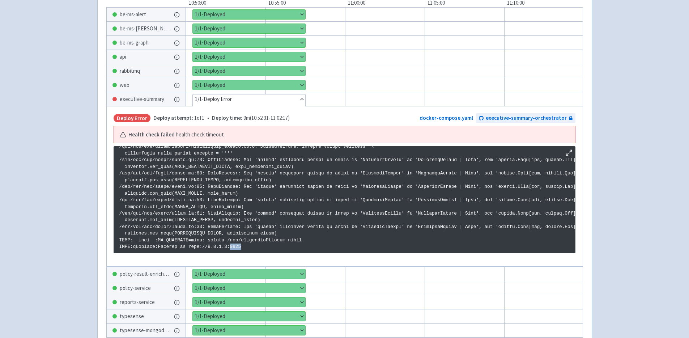
drag, startPoint x: 242, startPoint y: 235, endPoint x: 231, endPoint y: 233, distance: 11.5
click at [231, 233] on p at bounding box center [344, 190] width 450 height 120
click at [247, 225] on p at bounding box center [344, 190] width 450 height 120
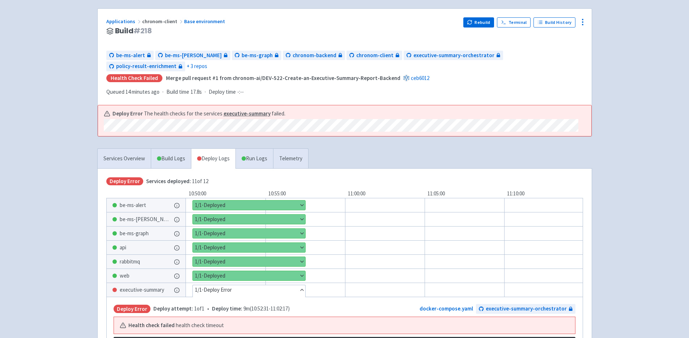
scroll to position [0, 0]
